Goal: Navigation & Orientation: Go to known website

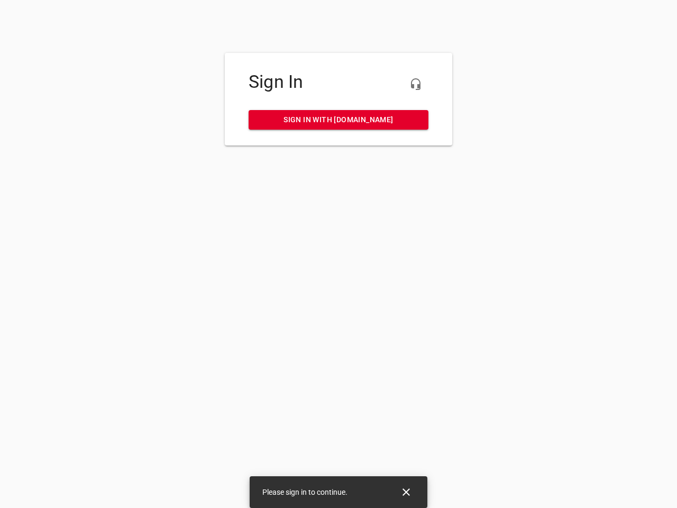
click at [416, 84] on icon "button" at bounding box center [415, 84] width 13 height 13
click at [406, 492] on icon "Close" at bounding box center [406, 491] width 7 height 7
